Goal: Task Accomplishment & Management: Manage account settings

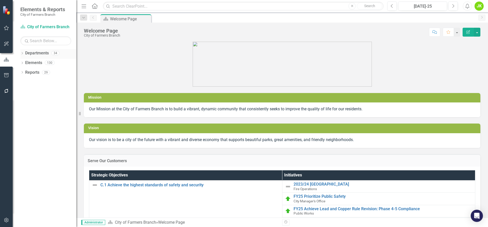
click at [34, 54] on link "Departments" at bounding box center [37, 53] width 24 height 6
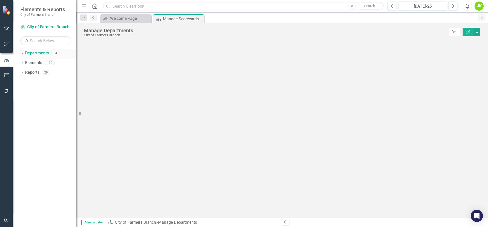
click at [23, 52] on div "Dropdown" at bounding box center [22, 54] width 4 height 4
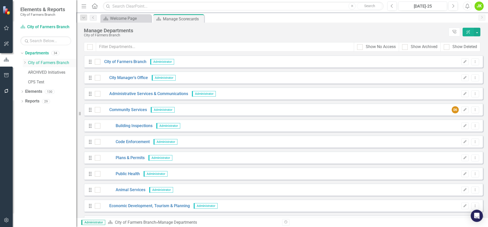
click at [26, 62] on icon "Dropdown" at bounding box center [25, 62] width 4 height 3
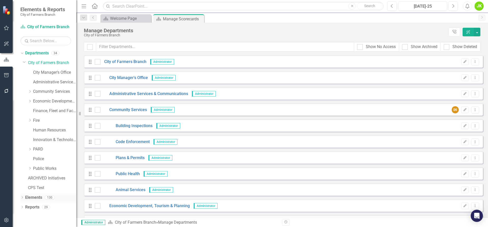
click at [23, 198] on icon "Dropdown" at bounding box center [22, 198] width 4 height 3
click at [44, 91] on link "Community Services" at bounding box center [54, 92] width 43 height 6
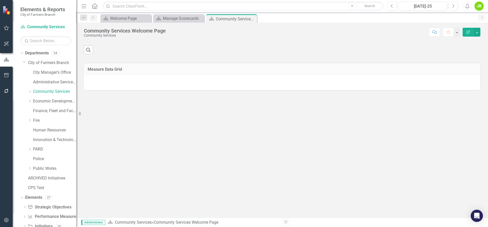
click at [27, 89] on div "Dropdown Community Services" at bounding box center [49, 93] width 53 height 10
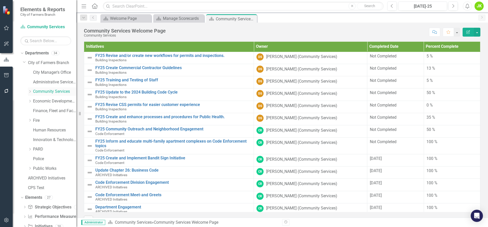
click at [31, 90] on icon "Dropdown" at bounding box center [30, 91] width 4 height 3
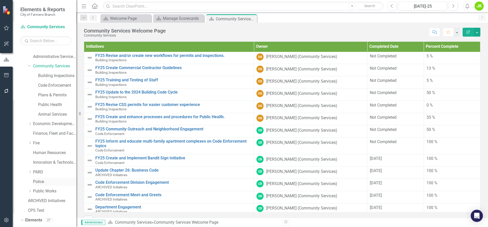
scroll to position [63, 0]
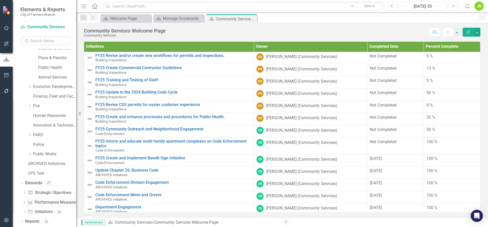
click at [54, 200] on link "Performance Measure Performance Measures" at bounding box center [53, 203] width 50 height 6
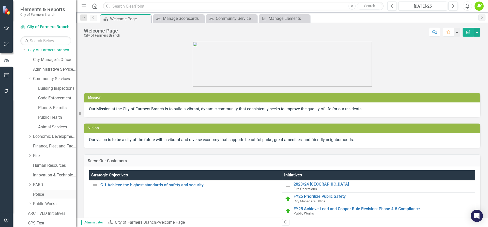
scroll to position [12, 0]
click at [55, 101] on link "Code Enforcement" at bounding box center [57, 99] width 38 height 6
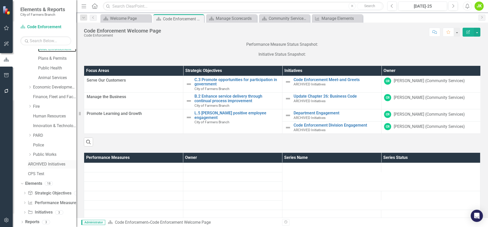
scroll to position [63, 0]
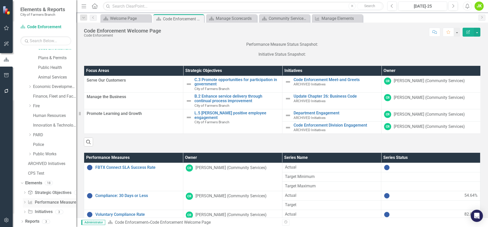
click at [52, 205] on link "Performance Measure Performance Measures" at bounding box center [53, 203] width 50 height 6
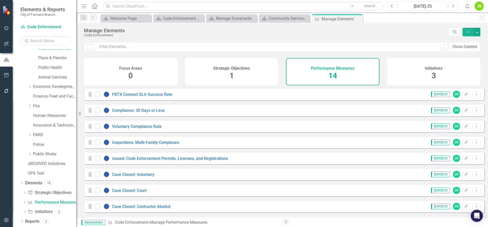
click at [228, 72] on div "Strategic Objectives 1" at bounding box center [232, 71] width 94 height 27
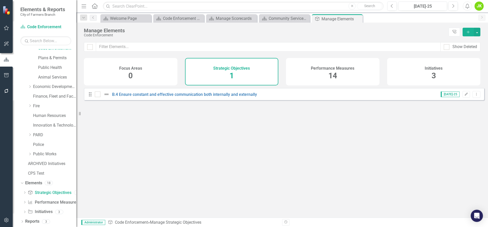
click at [313, 69] on h4 "Performance Measures" at bounding box center [332, 68] width 43 height 5
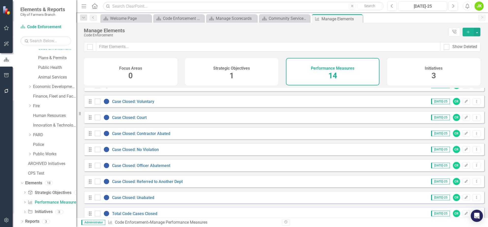
scroll to position [98, 0]
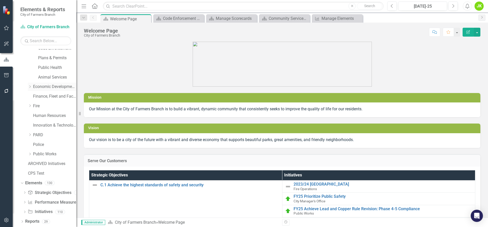
click at [28, 86] on icon "Dropdown" at bounding box center [30, 86] width 4 height 3
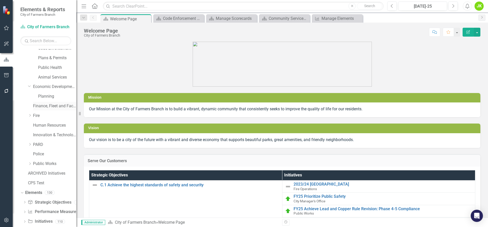
click at [55, 105] on link "Finance, Fleet and Facilities" at bounding box center [54, 106] width 43 height 6
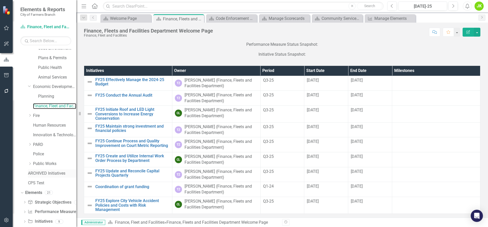
scroll to position [72, 0]
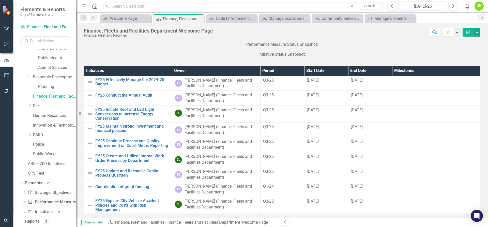
click at [48, 201] on link "Performance Measure Performance Measures" at bounding box center [53, 202] width 50 height 6
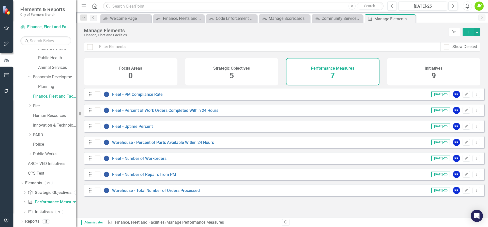
click at [230, 77] on span "5" at bounding box center [232, 75] width 4 height 9
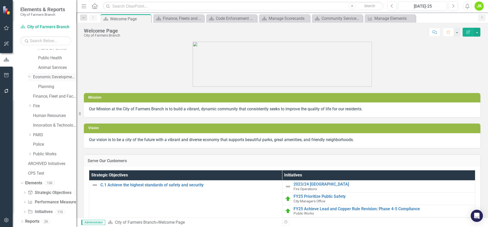
click at [28, 75] on icon "Dropdown" at bounding box center [29, 77] width 3 height 4
click at [32, 86] on div "Dropdown" at bounding box center [30, 87] width 5 height 4
click at [29, 75] on icon "Dropdown" at bounding box center [29, 77] width 3 height 4
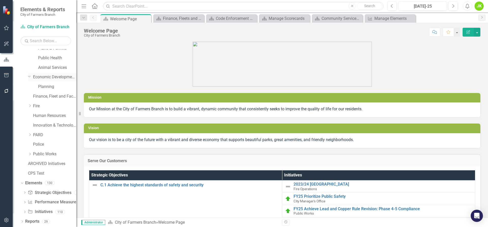
scroll to position [63, 0]
click at [32, 86] on div "Dropdown" at bounding box center [30, 87] width 5 height 4
click at [30, 75] on icon "Dropdown" at bounding box center [29, 77] width 3 height 4
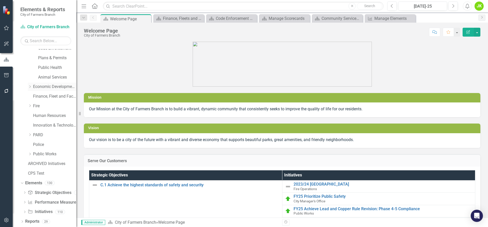
click at [48, 89] on link "Economic Development, Tourism & Planning" at bounding box center [54, 87] width 43 height 6
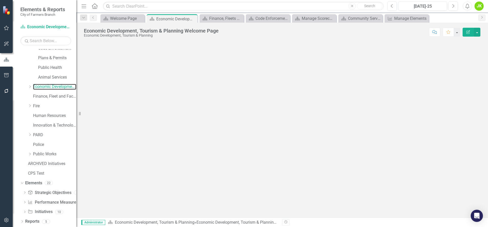
scroll to position [63, 0]
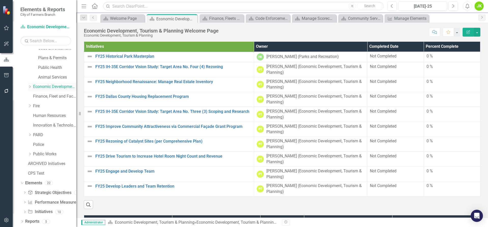
click at [30, 86] on icon "Dropdown" at bounding box center [30, 86] width 4 height 3
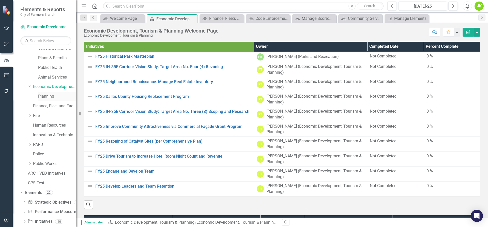
click at [44, 95] on link "Planning" at bounding box center [57, 97] width 38 height 6
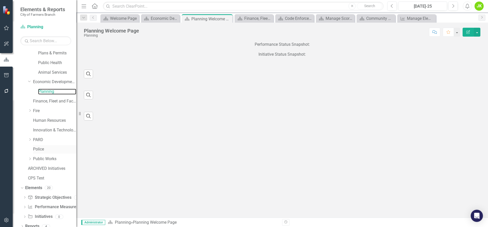
scroll to position [72, 0]
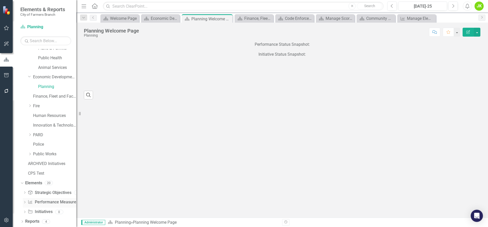
click at [47, 203] on link "Performance Measure Performance Measures" at bounding box center [53, 202] width 50 height 6
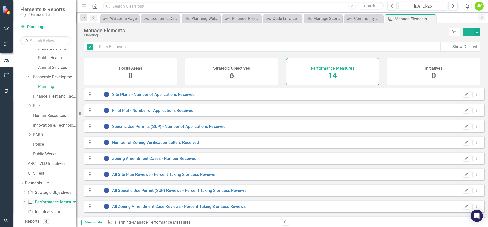
checkbox input "false"
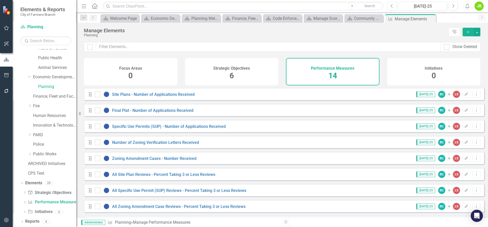
click at [234, 71] on div "Strategic Objectives 6" at bounding box center [232, 71] width 94 height 27
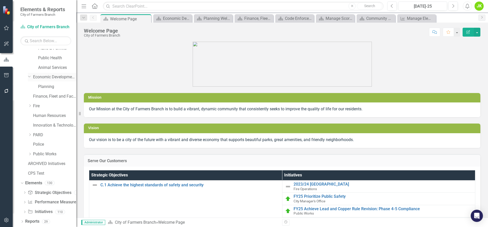
click at [40, 78] on link "Economic Development, Tourism & Planning" at bounding box center [54, 77] width 43 height 6
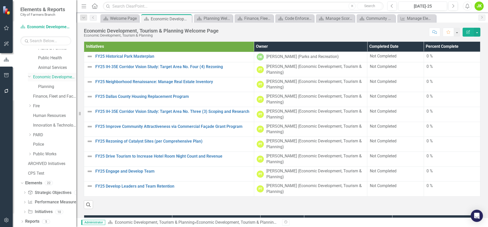
click at [28, 76] on icon "Dropdown" at bounding box center [29, 77] width 3 height 4
click at [31, 86] on icon "Dropdown" at bounding box center [30, 86] width 4 height 3
click at [30, 77] on icon "Dropdown" at bounding box center [29, 77] width 3 height 4
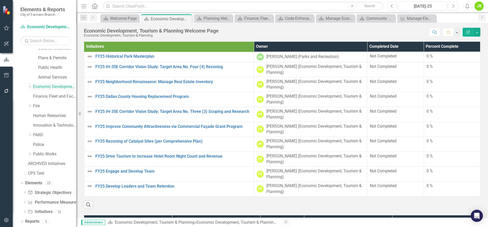
scroll to position [63, 0]
click at [39, 88] on link "Economic Development, Tourism & Planning" at bounding box center [54, 87] width 43 height 6
click at [32, 86] on icon "Dropdown" at bounding box center [30, 86] width 4 height 3
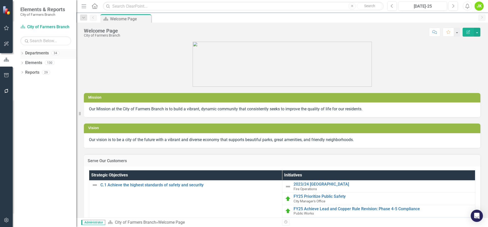
click at [35, 53] on link "Departments" at bounding box center [37, 53] width 24 height 6
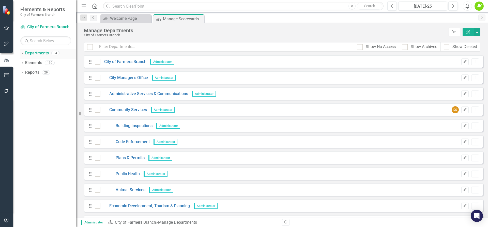
click at [22, 54] on icon "Dropdown" at bounding box center [22, 53] width 4 height 3
click at [23, 90] on div "Dropdown" at bounding box center [22, 92] width 4 height 4
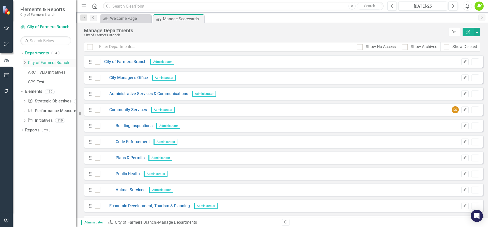
click at [26, 62] on icon "Dropdown" at bounding box center [25, 62] width 4 height 3
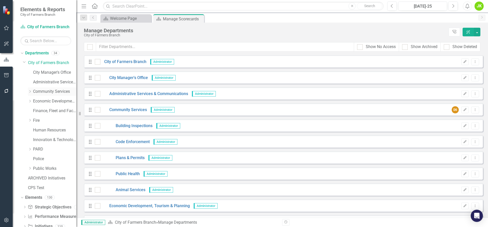
click at [35, 93] on link "Community Services" at bounding box center [54, 92] width 43 height 6
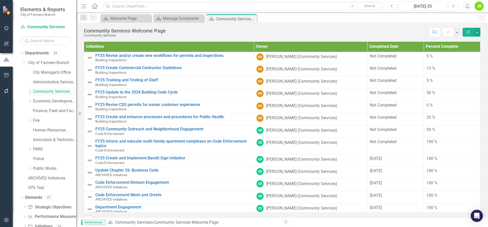
click at [30, 92] on icon "Dropdown" at bounding box center [30, 91] width 4 height 3
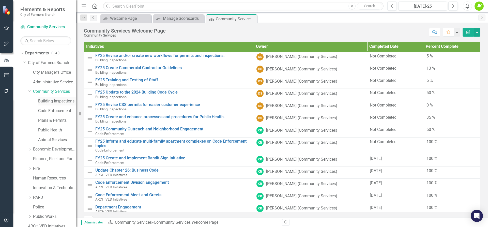
click at [60, 103] on link "Building Inspections" at bounding box center [57, 101] width 38 height 6
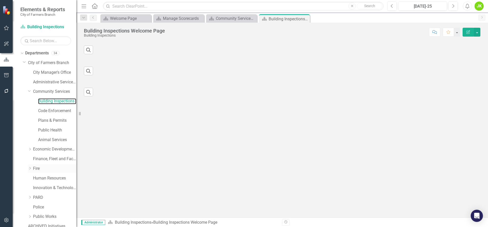
scroll to position [63, 0]
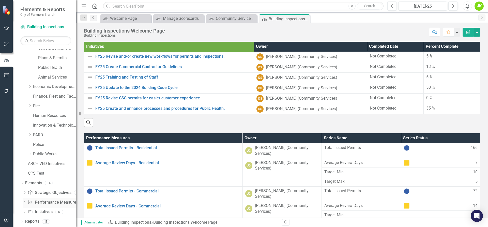
click at [46, 202] on link "Performance Measure Performance Measures" at bounding box center [53, 203] width 50 height 6
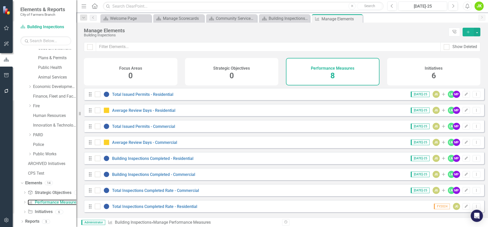
scroll to position [2, 0]
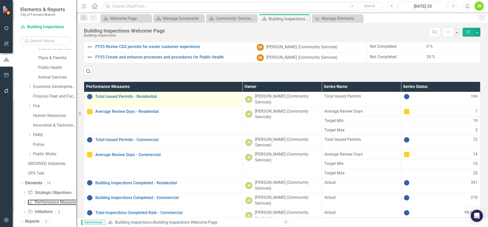
scroll to position [51, 0]
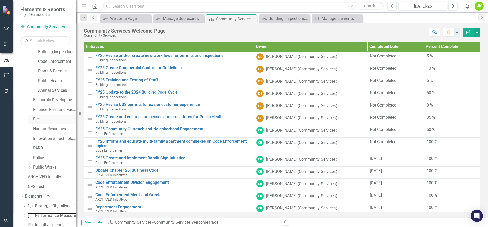
scroll to position [37, 0]
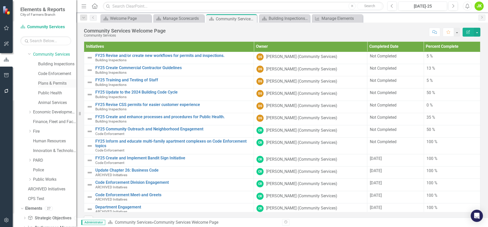
click at [51, 84] on link "Plans & Permits" at bounding box center [57, 84] width 38 height 6
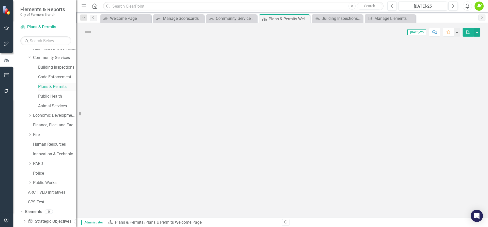
scroll to position [37, 0]
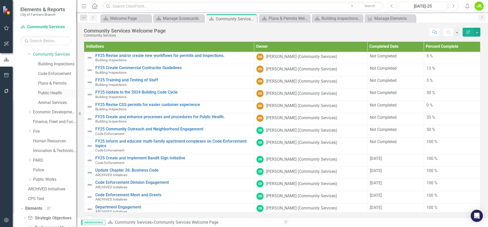
click at [59, 92] on link "Public Health" at bounding box center [57, 93] width 38 height 6
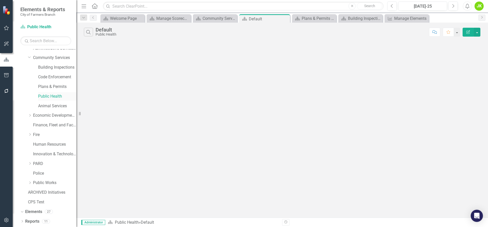
scroll to position [37, 0]
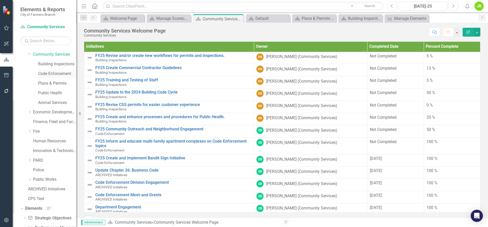
click at [49, 74] on link "Code Enforcement" at bounding box center [57, 74] width 38 height 6
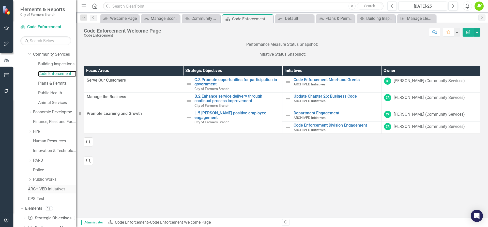
scroll to position [63, 0]
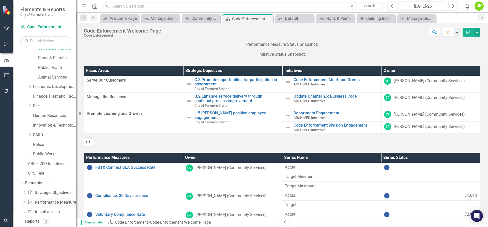
click at [51, 202] on link "Performance Measure Performance Measures" at bounding box center [53, 203] width 50 height 6
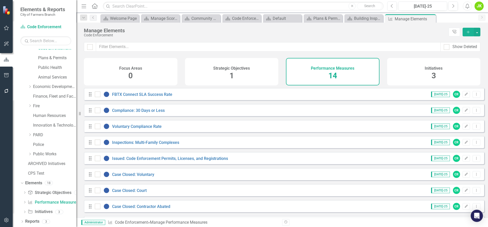
click at [259, 73] on div "Strategic Objectives 1" at bounding box center [232, 71] width 94 height 27
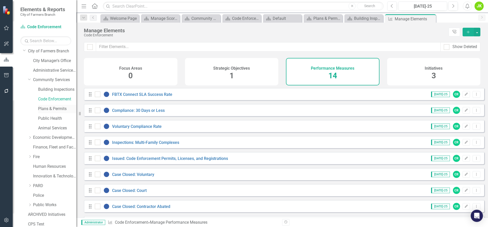
click at [62, 110] on link "Plans & Permits" at bounding box center [57, 109] width 38 height 6
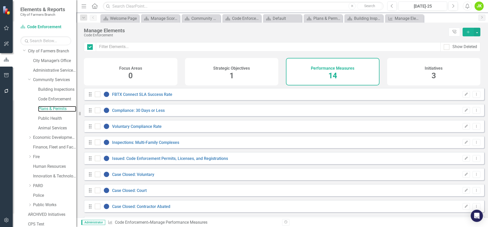
checkbox input "false"
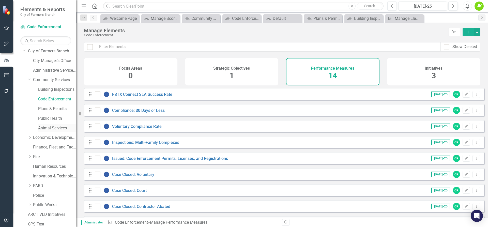
click at [59, 128] on link "Animal Services" at bounding box center [57, 128] width 38 height 6
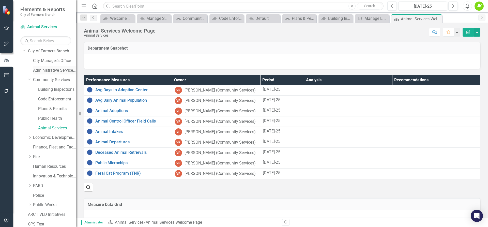
click at [41, 69] on link "Administrative Services & Communications" at bounding box center [54, 71] width 43 height 6
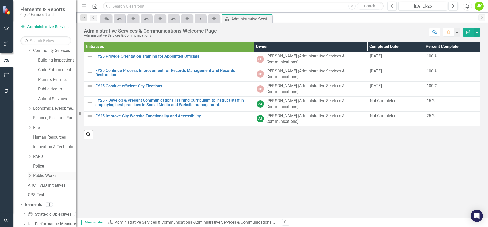
scroll to position [63, 0]
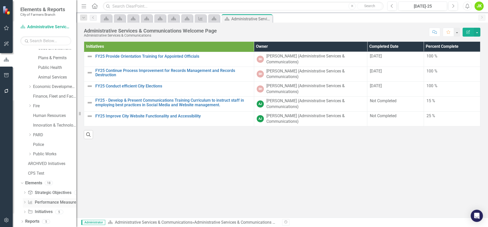
click at [50, 203] on link "Performance Measure Performance Measures" at bounding box center [53, 203] width 50 height 6
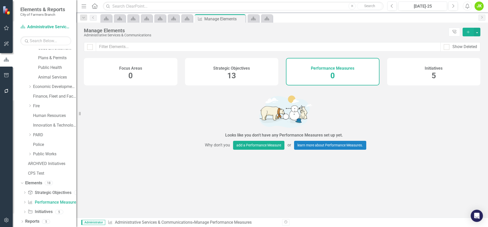
click at [226, 70] on h4 "Strategic Objectives" at bounding box center [231, 68] width 37 height 5
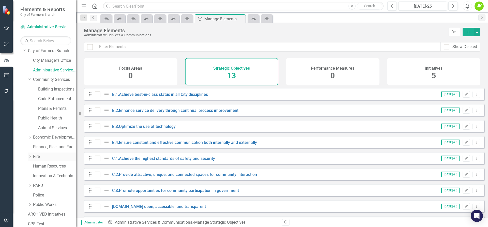
scroll to position [12, 0]
click at [37, 71] on link "Administrative Services & Communications" at bounding box center [54, 71] width 43 height 6
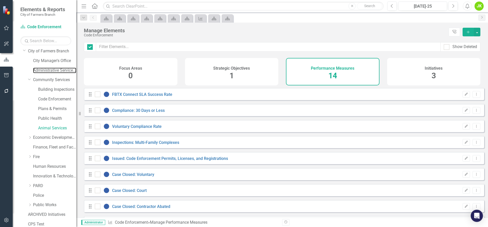
checkbox input "false"
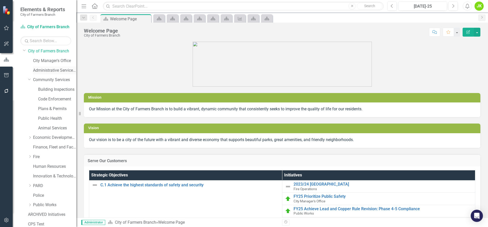
click at [50, 70] on link "Administrative Services & Communications" at bounding box center [54, 71] width 43 height 6
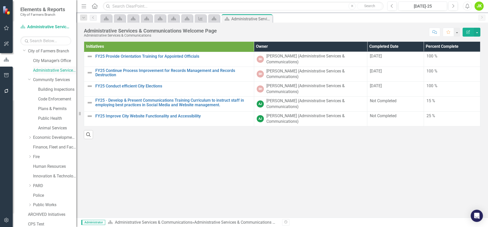
click at [40, 70] on link "Administrative Services & Communications" at bounding box center [54, 71] width 43 height 6
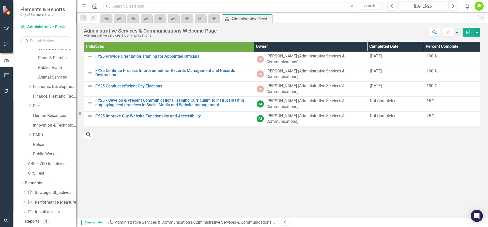
click at [49, 200] on link "Performance Measure Performance Measures" at bounding box center [53, 203] width 50 height 6
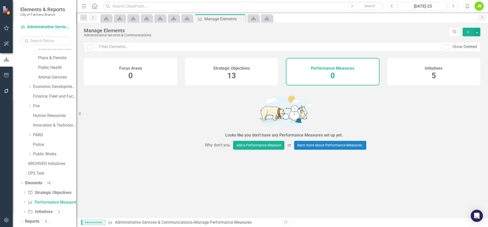
click at [242, 69] on h4 "Strategic Objectives" at bounding box center [231, 68] width 37 height 5
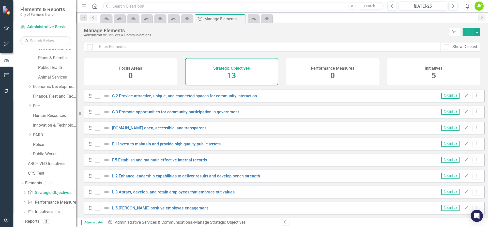
scroll to position [82, 0]
click at [50, 153] on link "Public Works" at bounding box center [54, 154] width 43 height 6
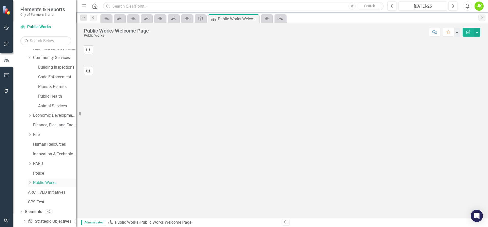
scroll to position [63, 0]
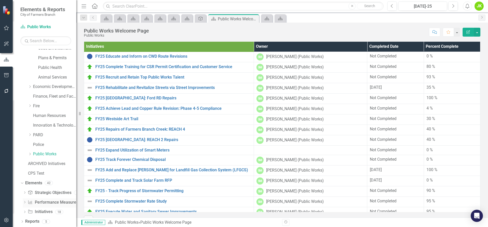
click at [55, 201] on link "Performance Measure Performance Measures" at bounding box center [53, 203] width 50 height 6
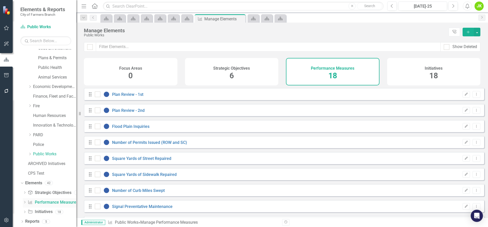
checkbox input "false"
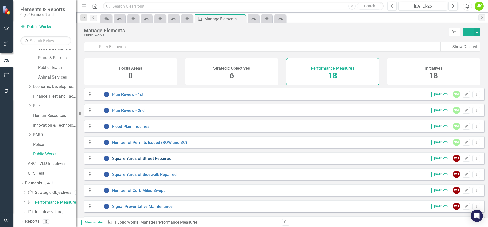
click at [165, 161] on link "Square Yards of Street Repaired" at bounding box center [141, 158] width 59 height 5
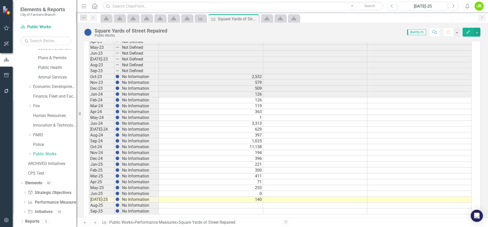
scroll to position [238, 0]
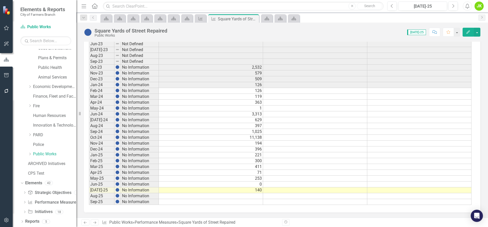
click at [173, 120] on td "629" at bounding box center [211, 120] width 104 height 6
drag, startPoint x: 262, startPoint y: 123, endPoint x: 260, endPoint y: 178, distance: 54.7
click at [89, 178] on div "Period Status Sum Target Min Target Max Sep-20 No Information Sep-21 No Informa…" at bounding box center [89, 96] width 0 height 217
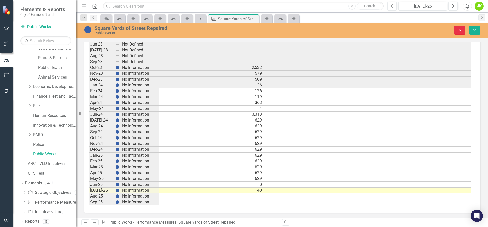
click at [462, 28] on icon "Close" at bounding box center [460, 30] width 5 height 4
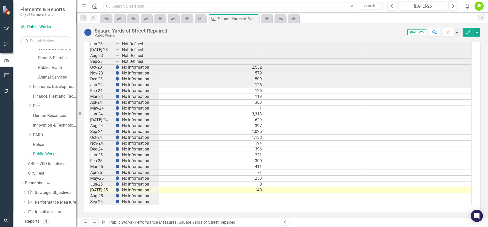
click at [189, 132] on td "1,025" at bounding box center [211, 132] width 104 height 6
drag, startPoint x: 263, startPoint y: 134, endPoint x: 258, endPoint y: 185, distance: 51.6
click at [89, 185] on div "Period Status Sum Target Min Target Max Sep-20 No Information Sep-21 No Informa…" at bounding box center [89, 96] width 0 height 217
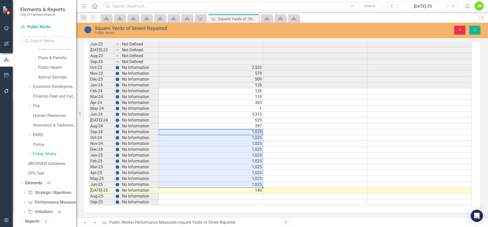
click at [461, 32] on button "Close" at bounding box center [460, 30] width 11 height 9
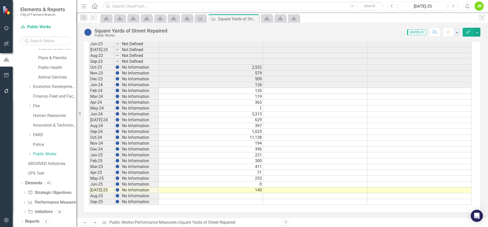
click at [180, 122] on td "629" at bounding box center [211, 120] width 104 height 6
drag, startPoint x: 262, startPoint y: 123, endPoint x: 261, endPoint y: 183, distance: 60.0
click at [89, 183] on div "Period Status Sum Target Min Target Max Sep-20 No Information Sep-21 No Informa…" at bounding box center [89, 96] width 0 height 217
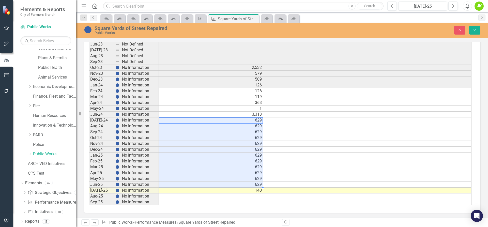
type textarea "629"
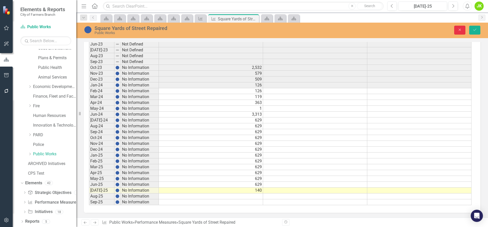
click at [461, 30] on icon "Close" at bounding box center [460, 30] width 5 height 4
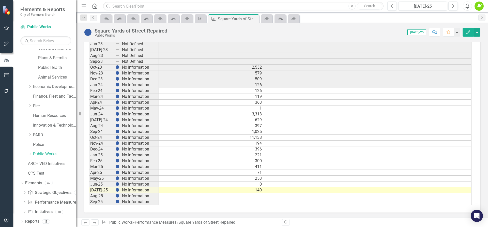
click at [89, 123] on div "Period Status Sum Target Min Target Max Sep-20 No Information Sep-21 No Informa…" at bounding box center [89, 96] width 0 height 217
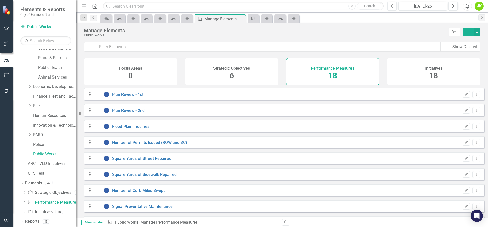
checkbox input "false"
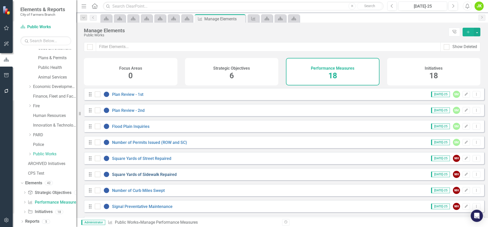
click at [143, 177] on link "Square Yards of Sidewalk Repaired" at bounding box center [144, 174] width 65 height 5
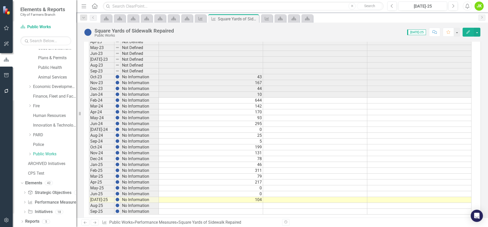
scroll to position [229, 0]
click at [184, 128] on td "0" at bounding box center [211, 130] width 104 height 6
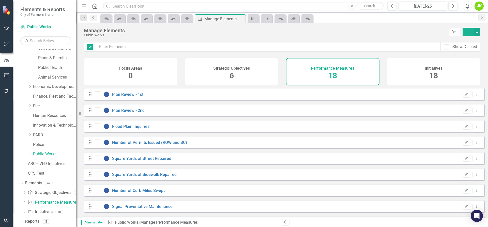
checkbox input "false"
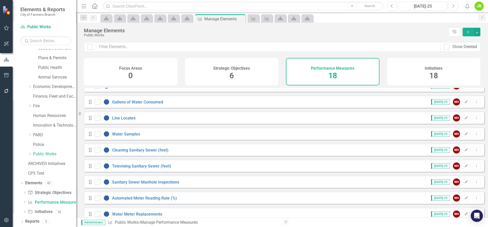
scroll to position [163, 0]
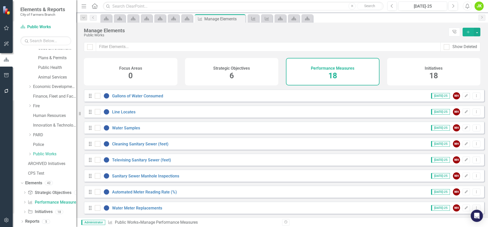
click at [224, 82] on div "Strategic Objectives 6" at bounding box center [232, 71] width 94 height 27
